Goal: Task Accomplishment & Management: Use online tool/utility

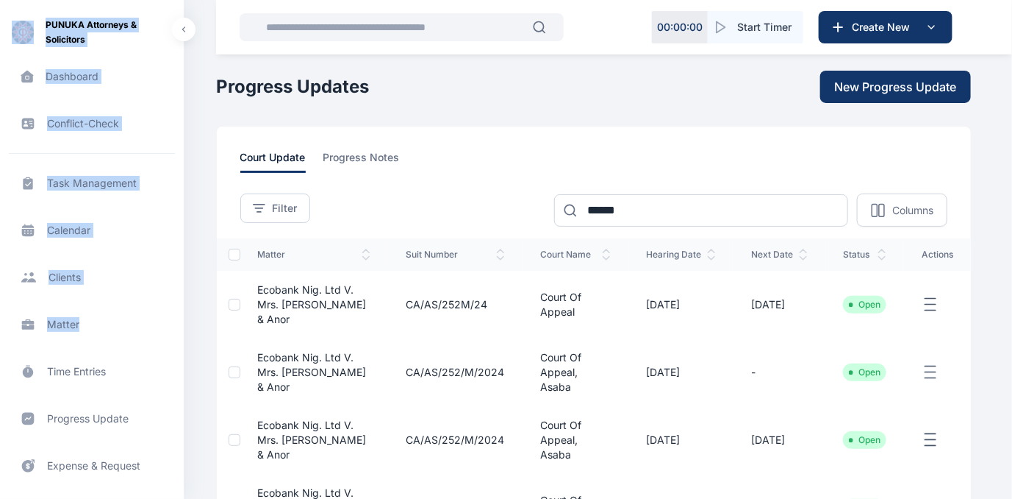
drag, startPoint x: 184, startPoint y: 137, endPoint x: 176, endPoint y: 312, distance: 175.9
drag, startPoint x: 176, startPoint y: 312, endPoint x: 169, endPoint y: 222, distance: 90.7
click at [169, 222] on span "Calendar calendar calendar" at bounding box center [92, 229] width 166 height 35
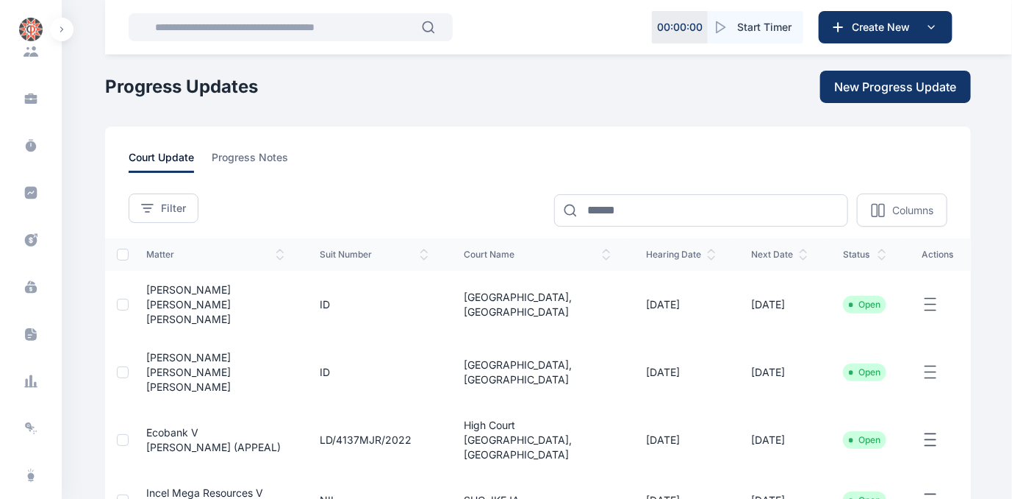
scroll to position [301, 0]
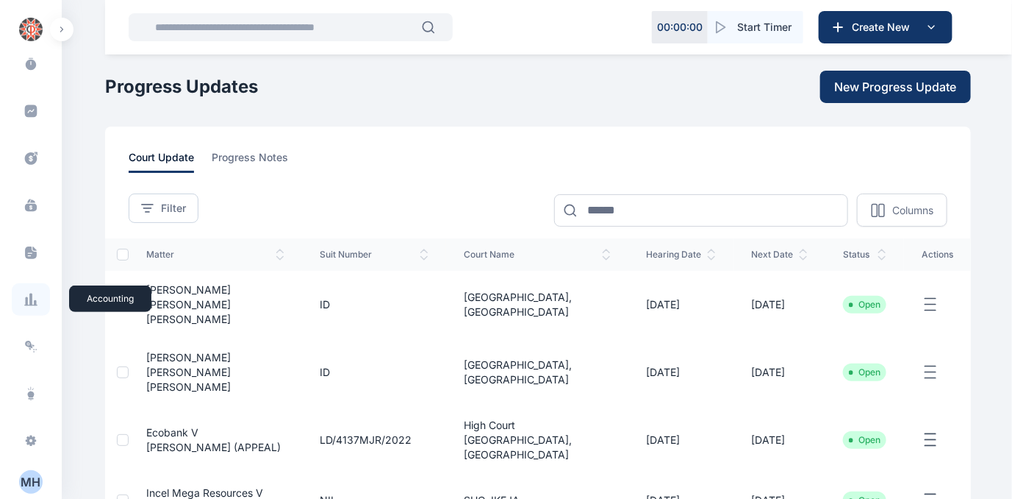
click at [29, 294] on icon at bounding box center [30, 299] width 3 height 12
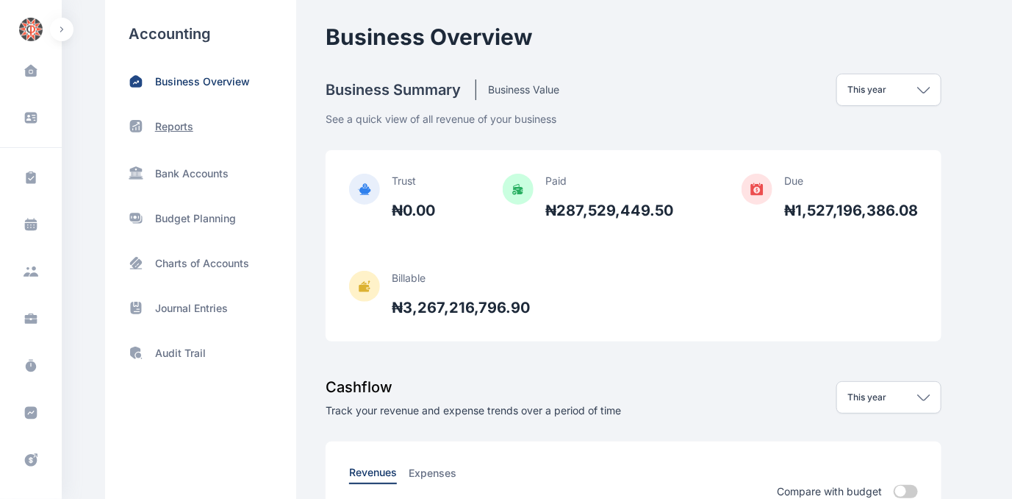
click at [168, 124] on p "Reports" at bounding box center [174, 126] width 38 height 15
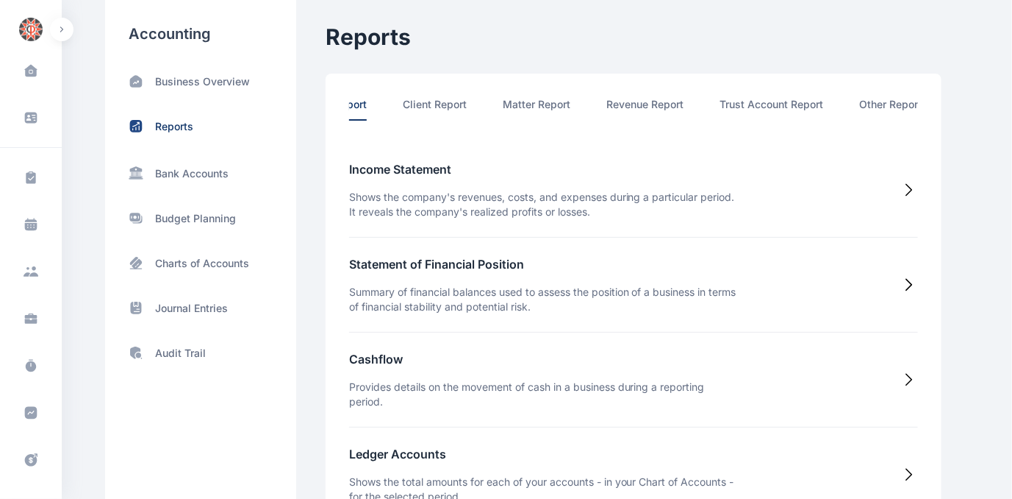
scroll to position [0, 76]
click at [910, 103] on li "Other Report" at bounding box center [888, 109] width 62 height 24
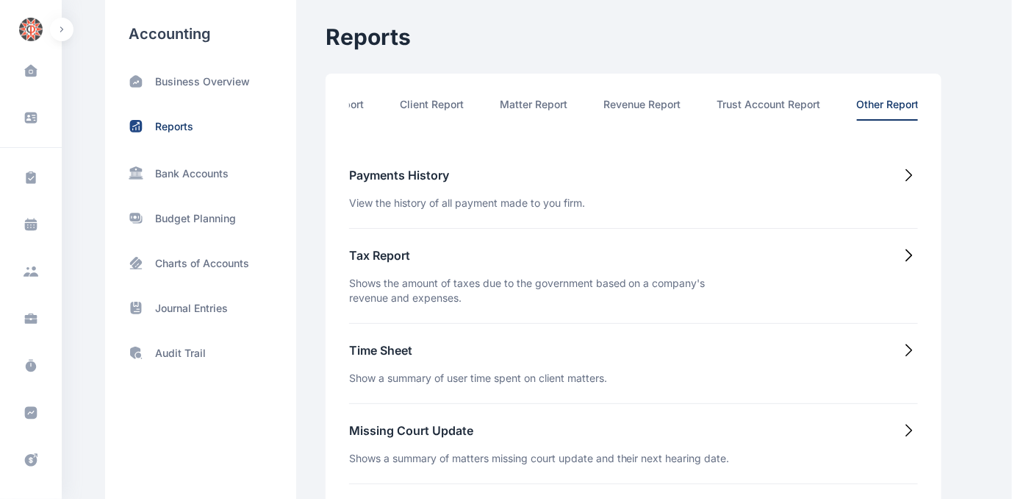
click at [365, 352] on h5 "Time Sheet" at bounding box center [478, 350] width 258 height 18
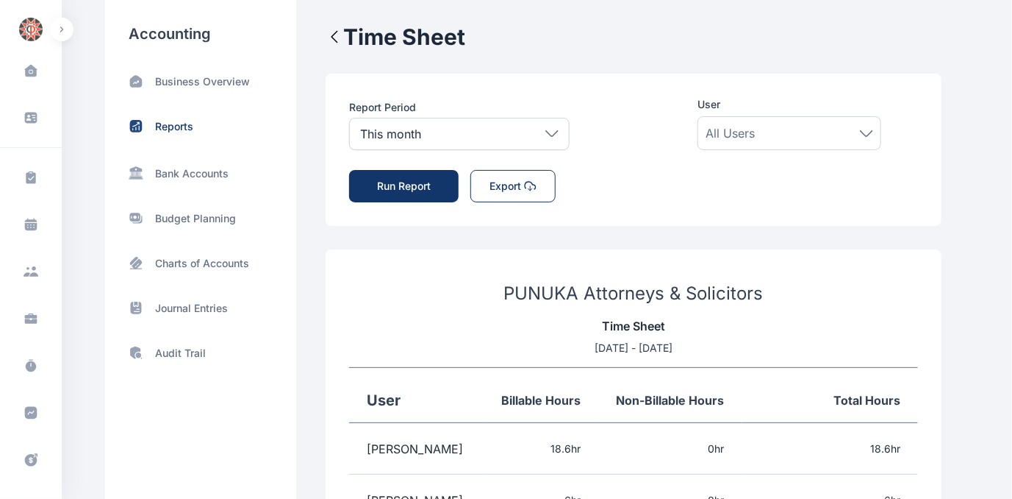
click at [553, 136] on icon at bounding box center [552, 133] width 13 height 7
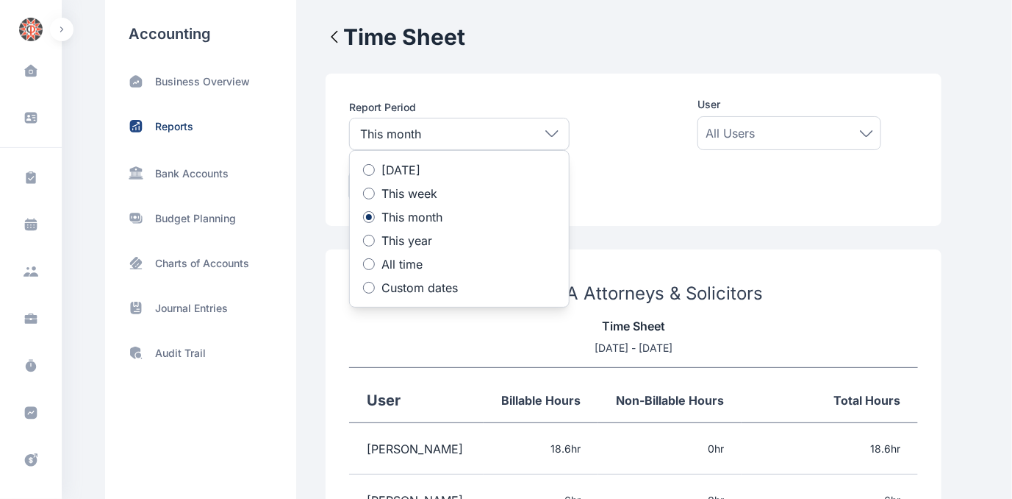
click at [403, 282] on p "Custom dates" at bounding box center [420, 288] width 76 height 12
click at [434, 338] on icon at bounding box center [431, 339] width 15 height 15
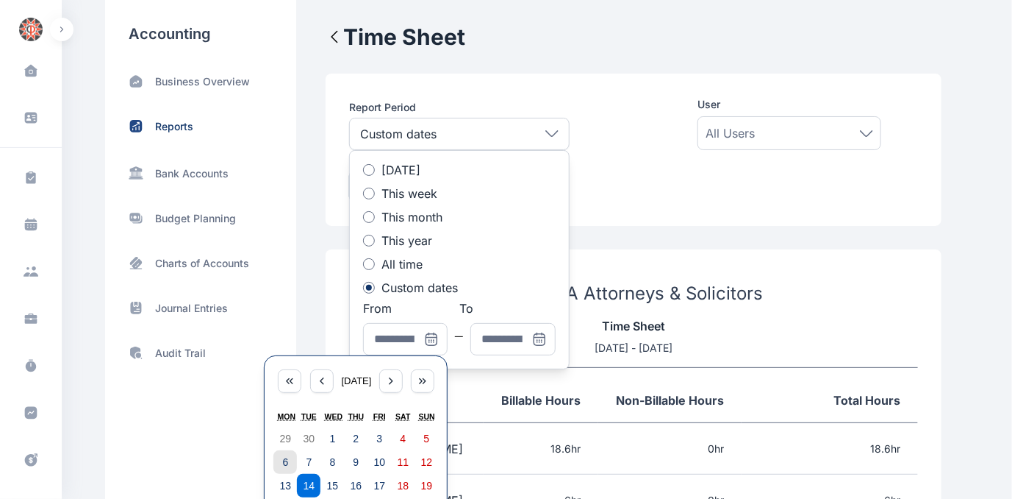
click at [290, 457] on button "6" at bounding box center [286, 462] width 24 height 24
type input "**********"
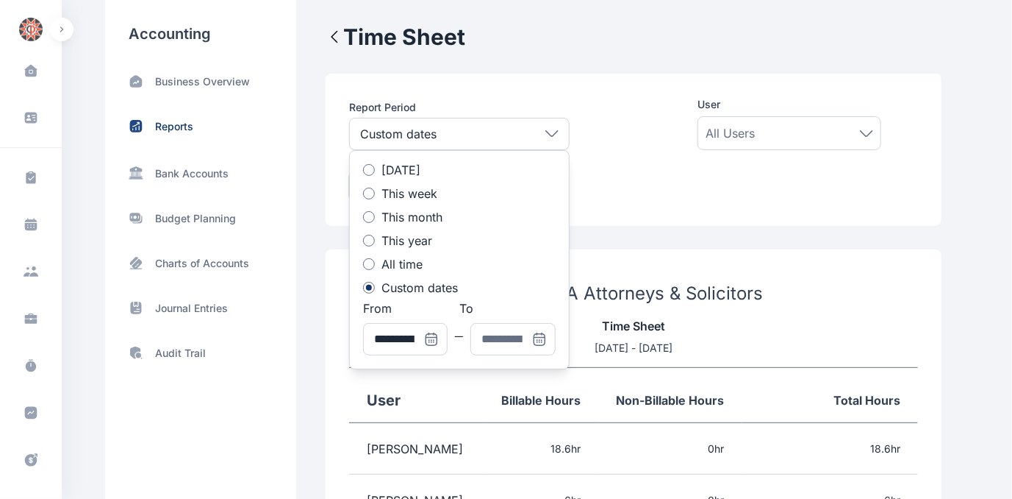
click at [532, 354] on div "**********" at bounding box center [459, 259] width 221 height 219
click at [537, 342] on icon at bounding box center [539, 339] width 15 height 15
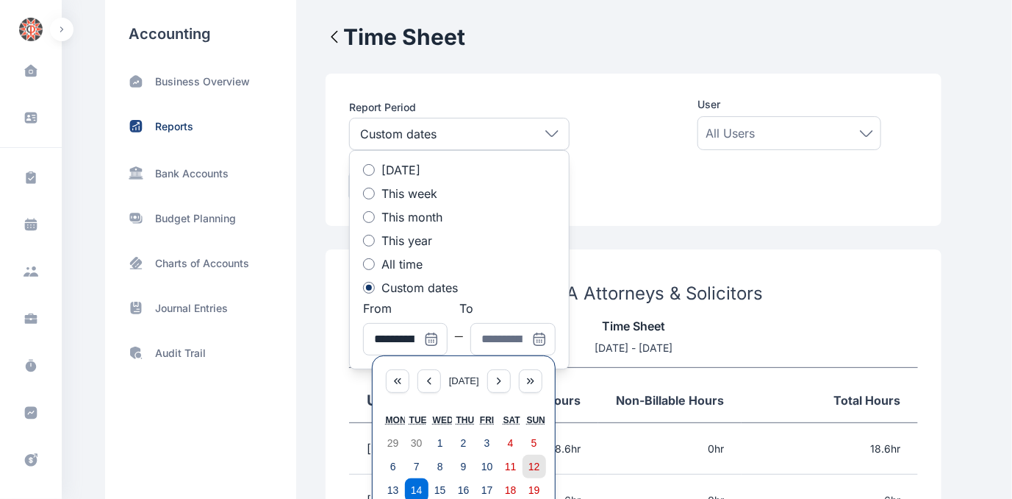
click at [540, 464] on button "12" at bounding box center [535, 466] width 24 height 24
type input "**********"
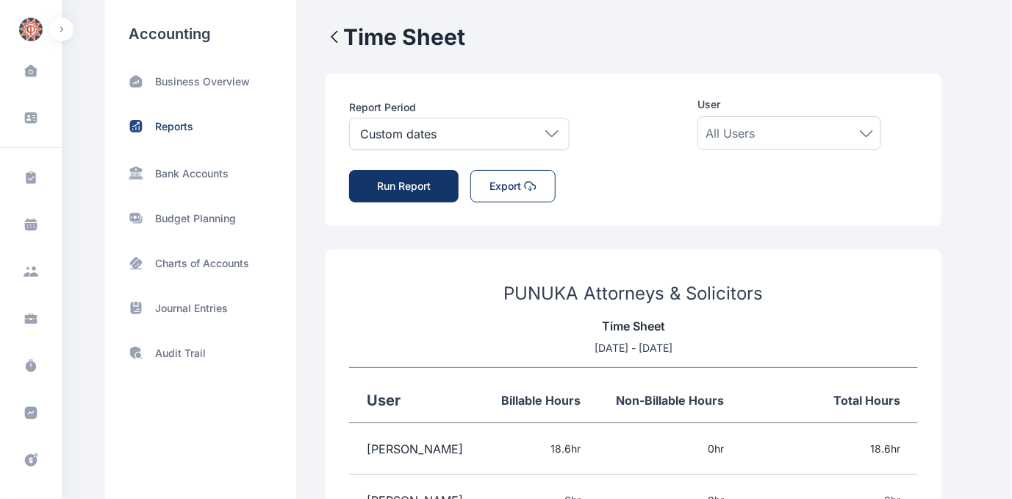
click at [404, 179] on button "Run Report" at bounding box center [404, 186] width 110 height 32
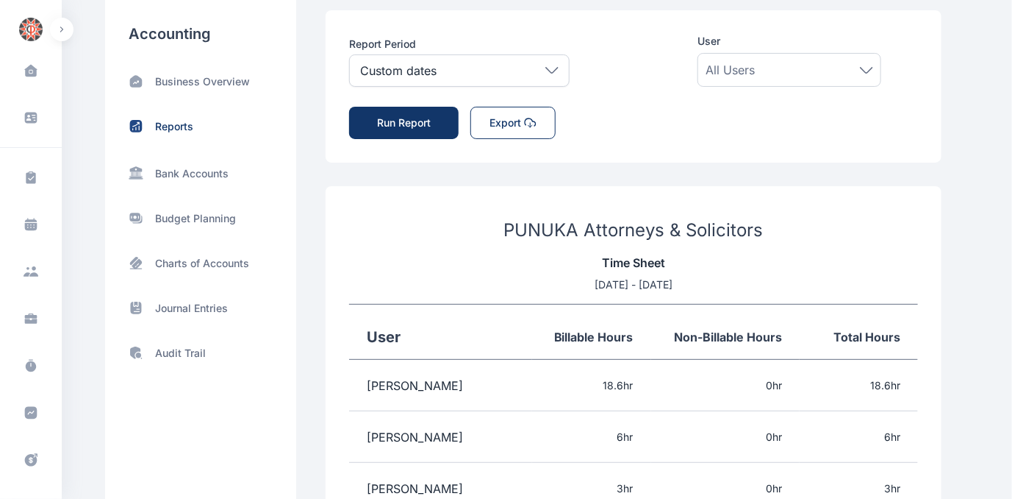
scroll to position [0, 0]
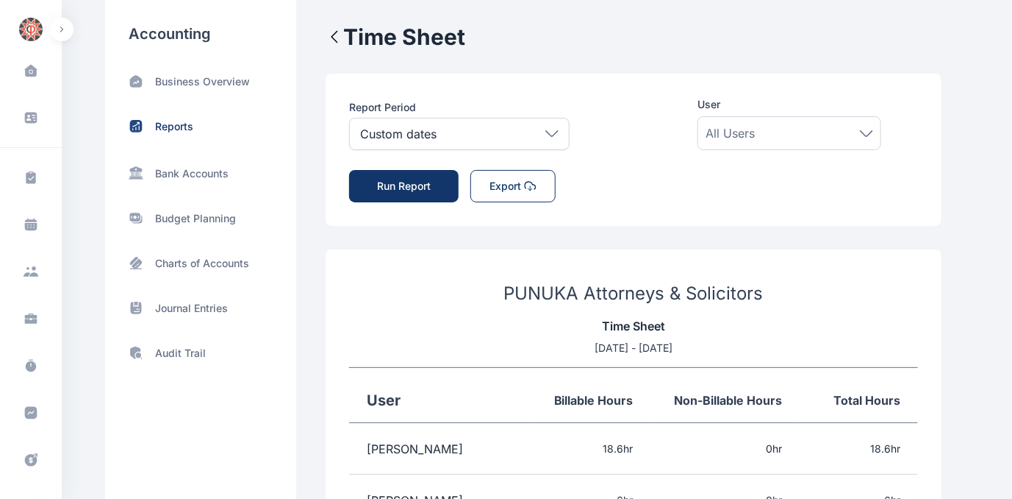
click at [507, 187] on button "Export" at bounding box center [513, 186] width 85 height 32
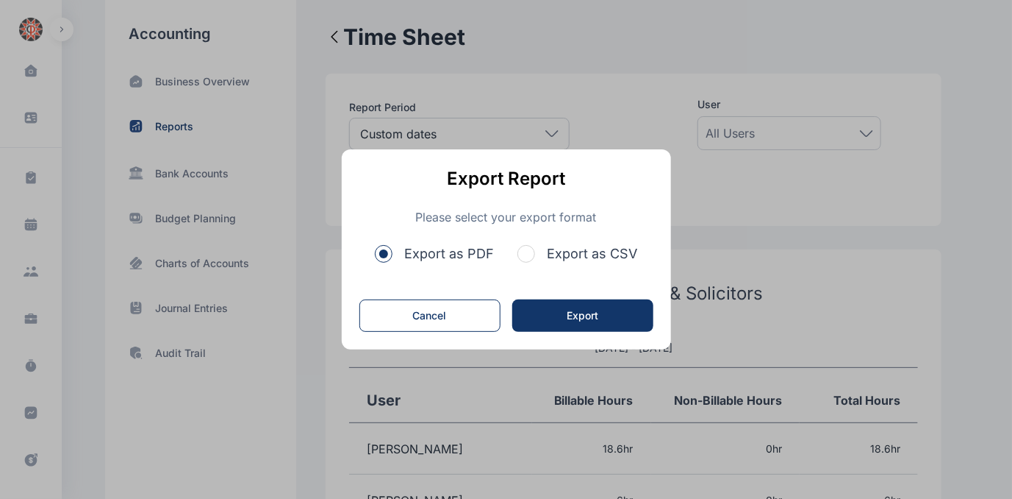
click at [535, 251] on span "button" at bounding box center [527, 254] width 18 height 18
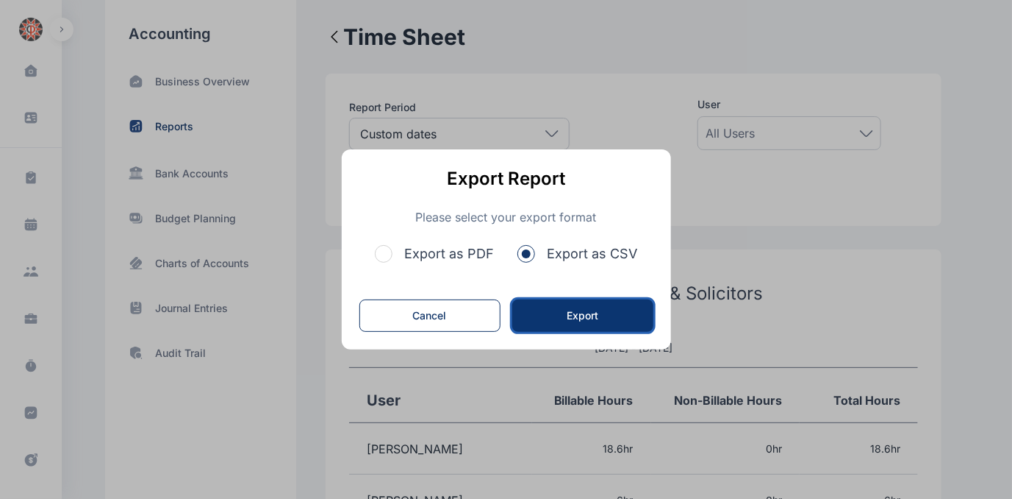
click at [562, 314] on button "Export" at bounding box center [582, 315] width 141 height 32
